Goal: Find specific page/section: Find specific page/section

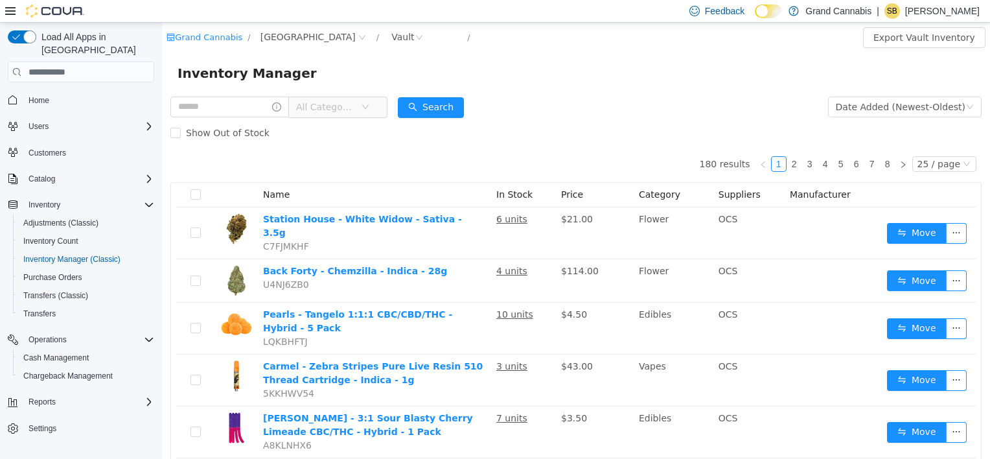
click at [369, 109] on icon "icon: down" at bounding box center [366, 107] width 8 height 8
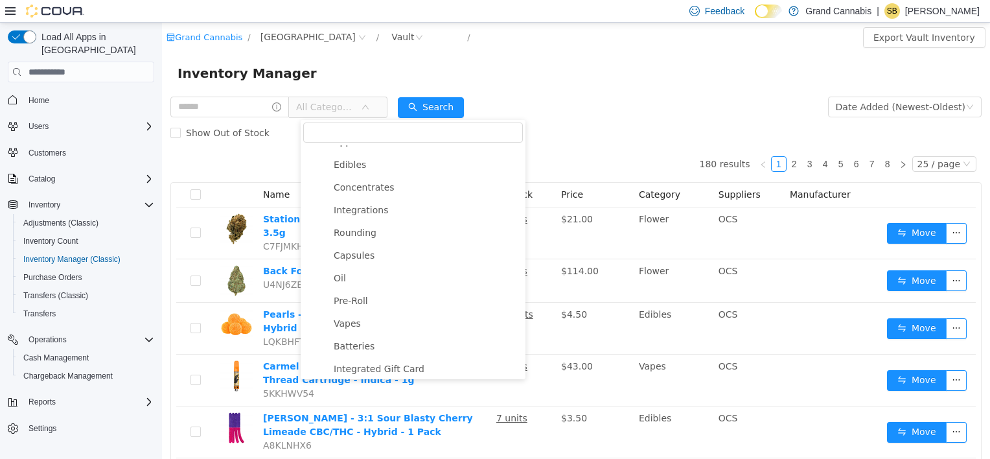
scroll to position [151, 0]
click at [378, 328] on span "Vapes" at bounding box center [426, 322] width 192 height 17
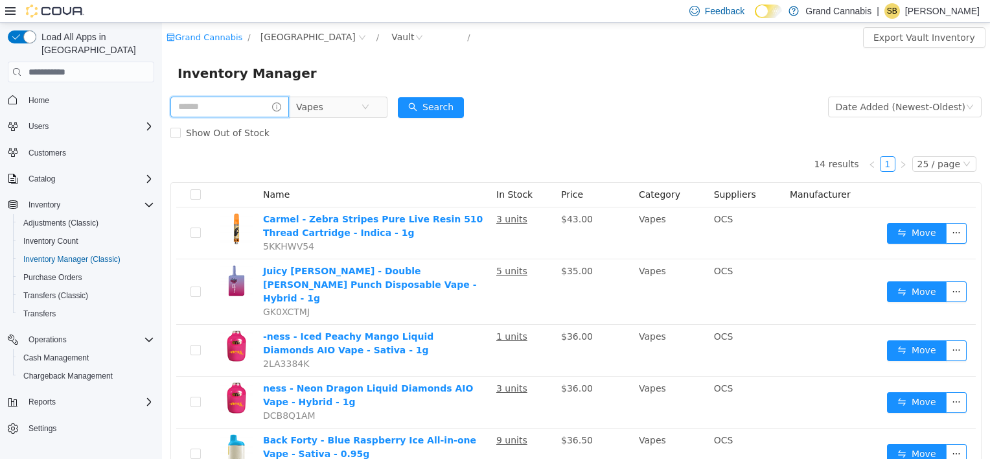
click at [223, 100] on input "text" at bounding box center [229, 107] width 119 height 21
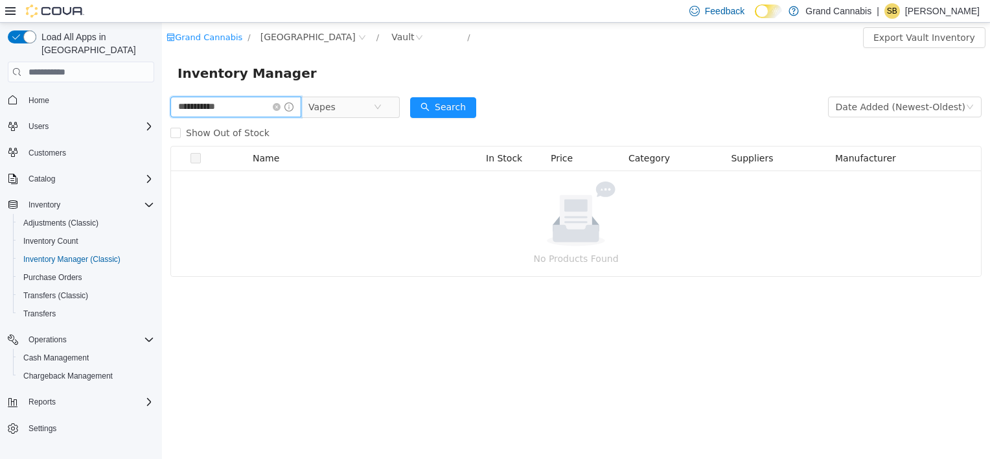
click at [266, 110] on input "**********" at bounding box center [235, 107] width 131 height 21
type input "*"
click at [266, 110] on input "*****" at bounding box center [235, 107] width 131 height 21
type input "*"
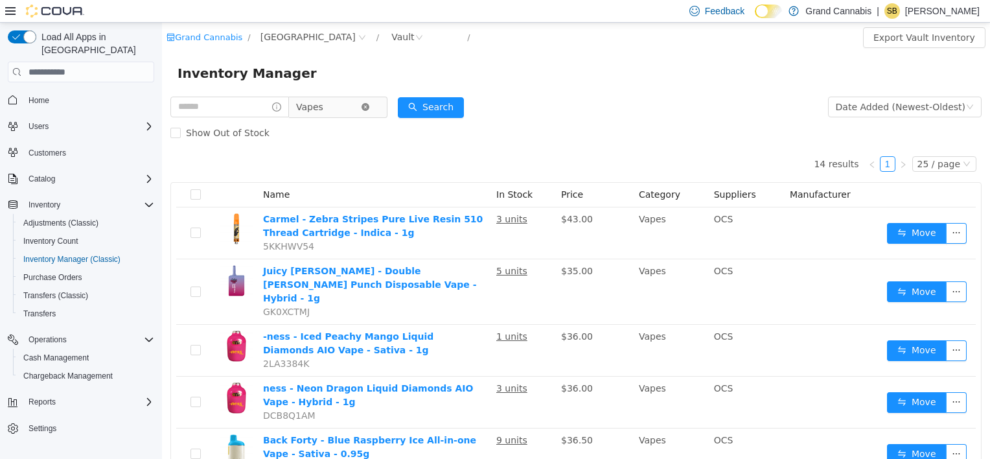
click at [369, 105] on icon "icon: close-circle" at bounding box center [366, 107] width 8 height 8
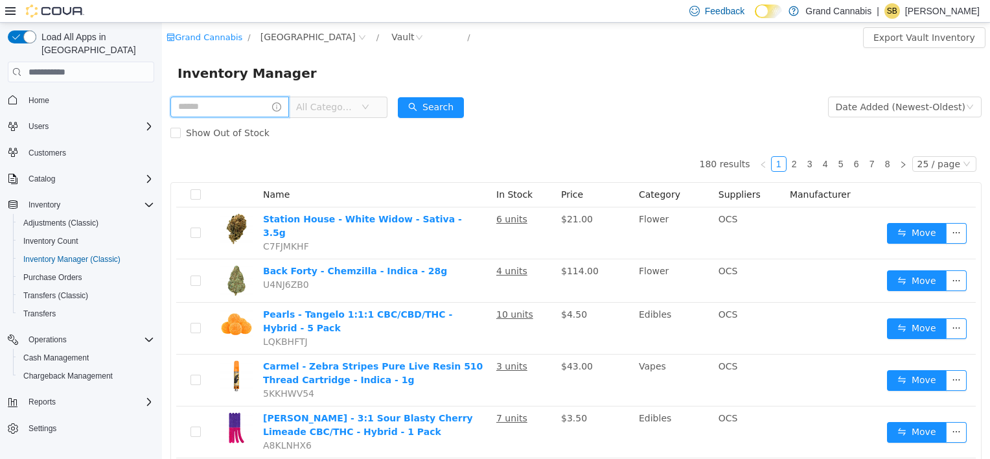
click at [236, 111] on input "text" at bounding box center [229, 107] width 119 height 21
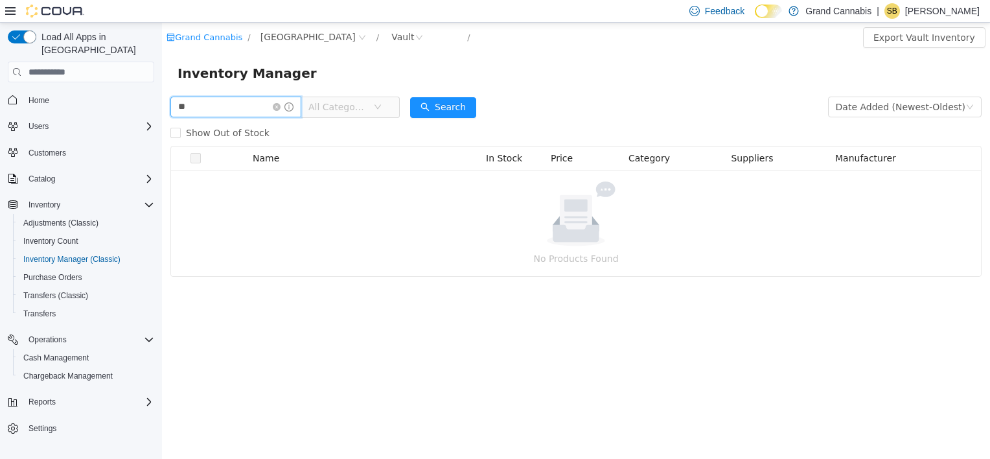
type input "*"
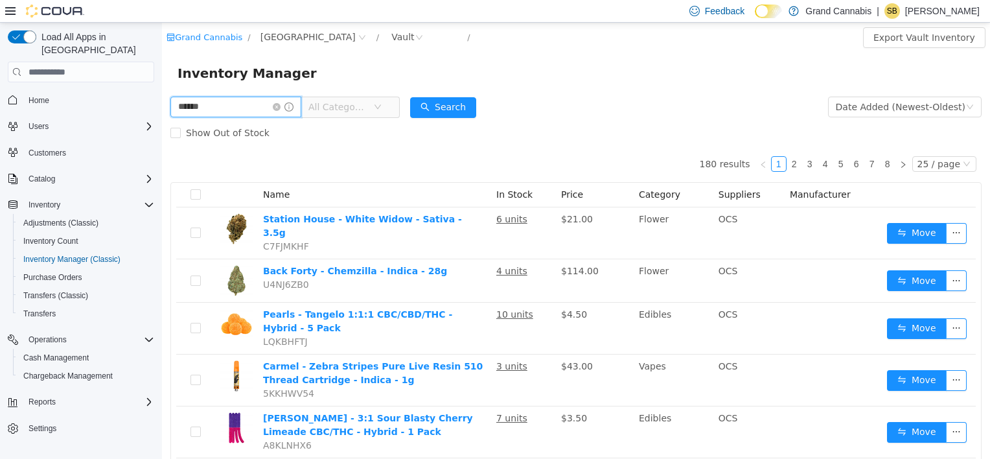
type input "******"
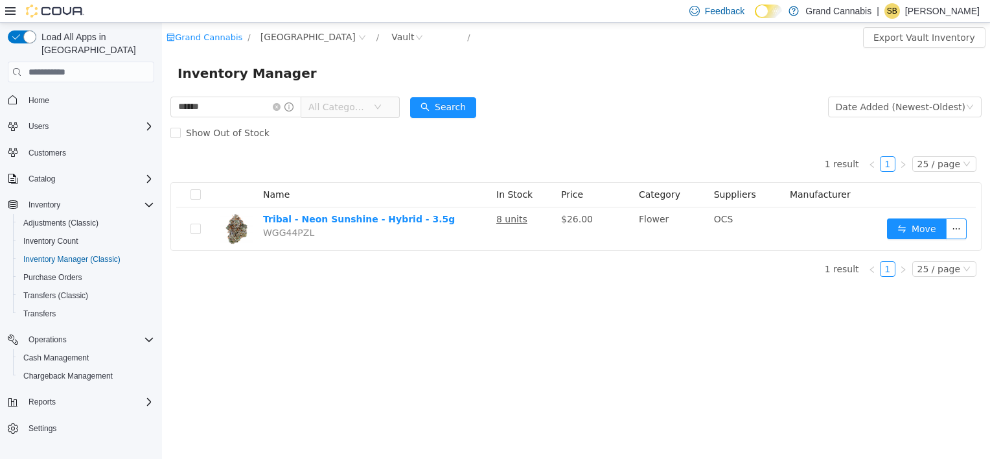
click at [382, 106] on icon "icon: down" at bounding box center [378, 107] width 8 height 8
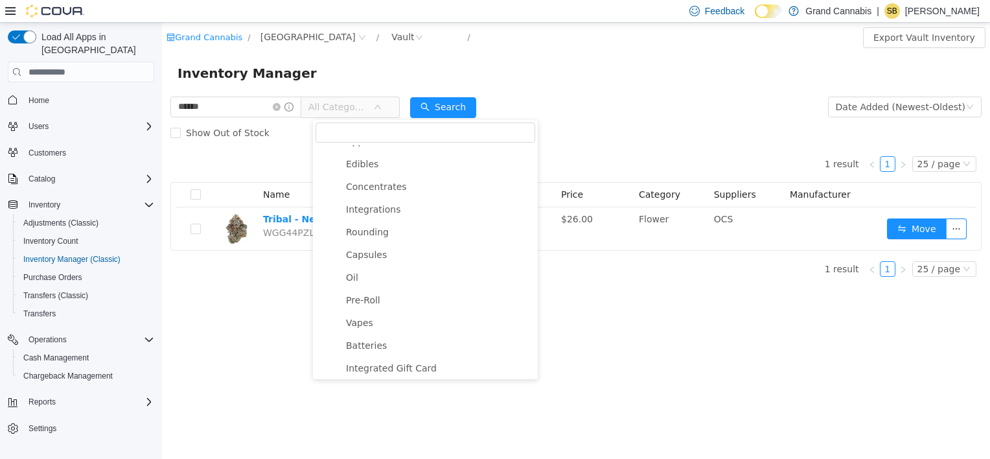
click at [330, 75] on div "Inventory Manager" at bounding box center [576, 73] width 797 height 21
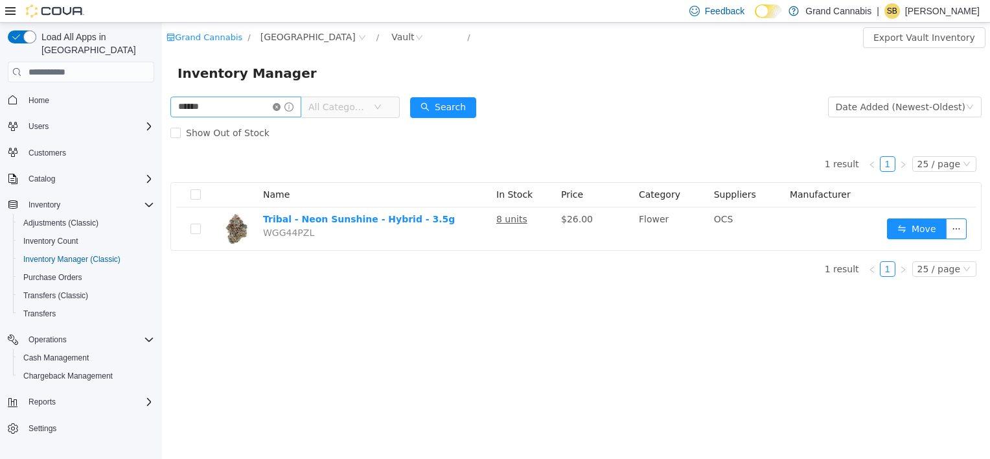
click at [281, 109] on icon "icon: close-circle" at bounding box center [277, 107] width 8 height 8
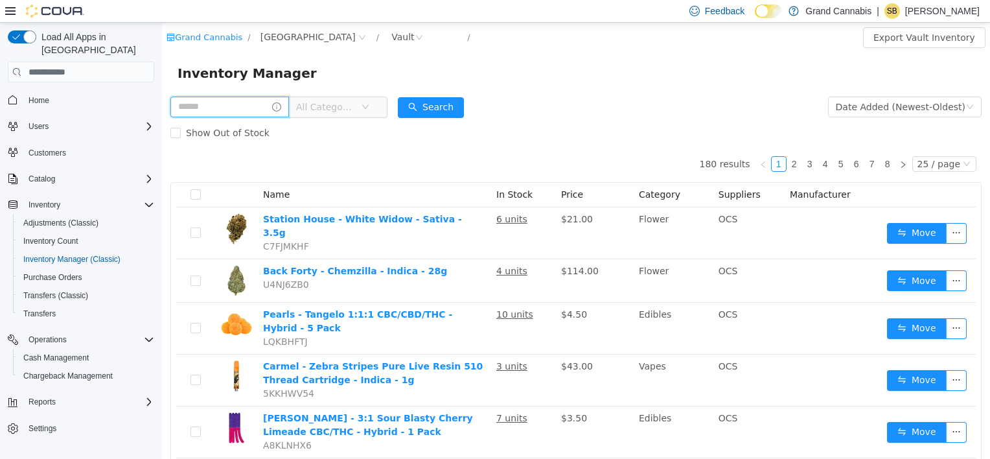
click at [236, 102] on input "text" at bounding box center [229, 107] width 119 height 21
